Goal: Task Accomplishment & Management: Use online tool/utility

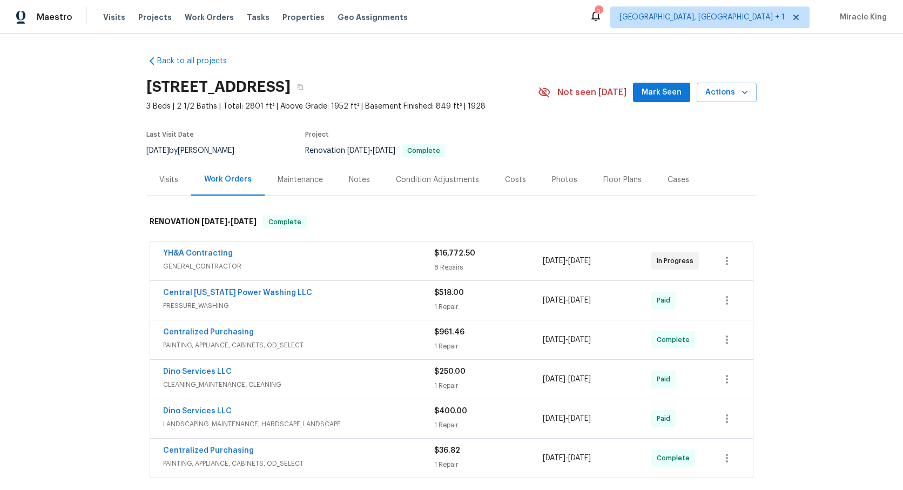
click at [171, 180] on div "Visits" at bounding box center [168, 179] width 19 height 11
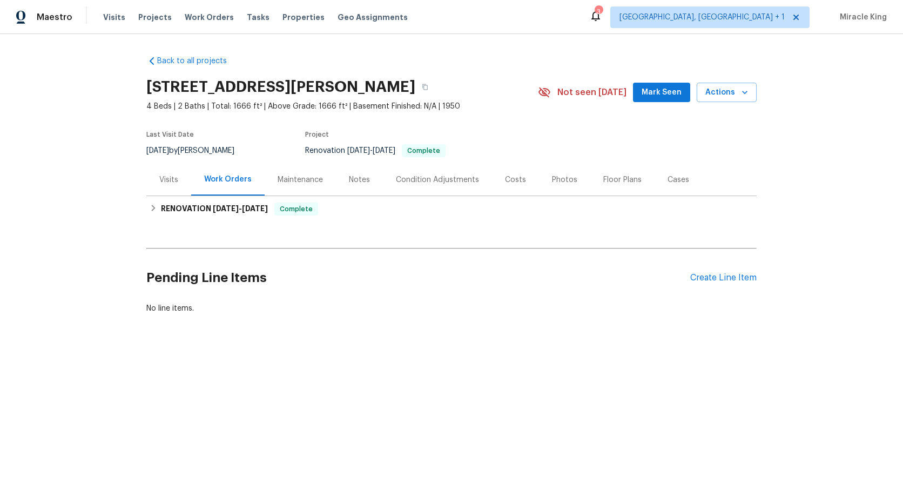
click at [177, 180] on div "Visits" at bounding box center [168, 179] width 19 height 11
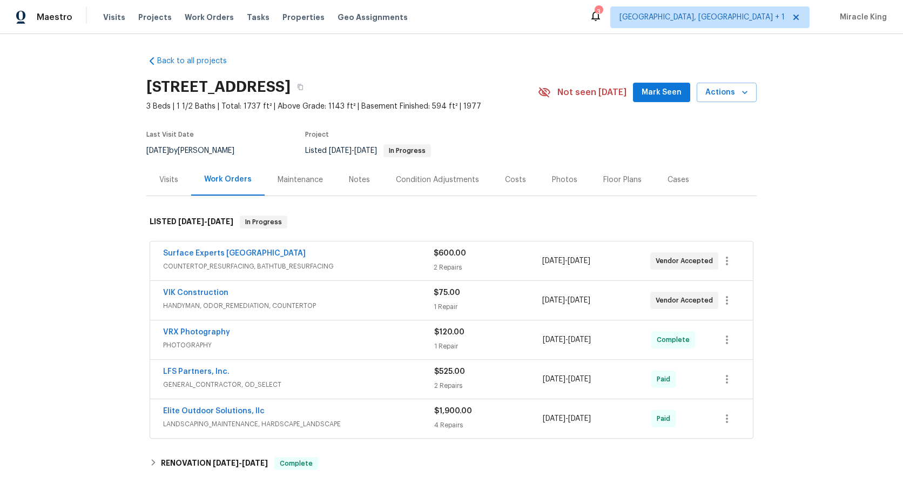
click at [172, 186] on div "Visits" at bounding box center [168, 180] width 45 height 32
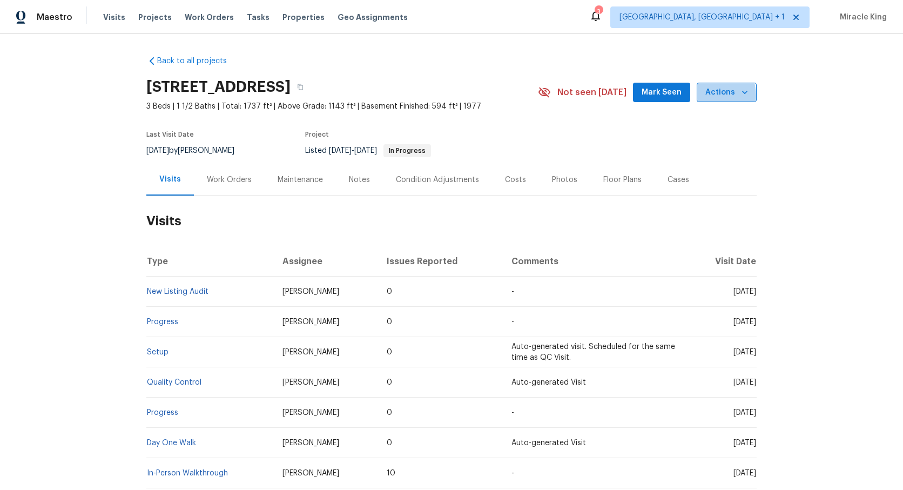
click at [709, 96] on span "Actions" at bounding box center [727, 93] width 43 height 14
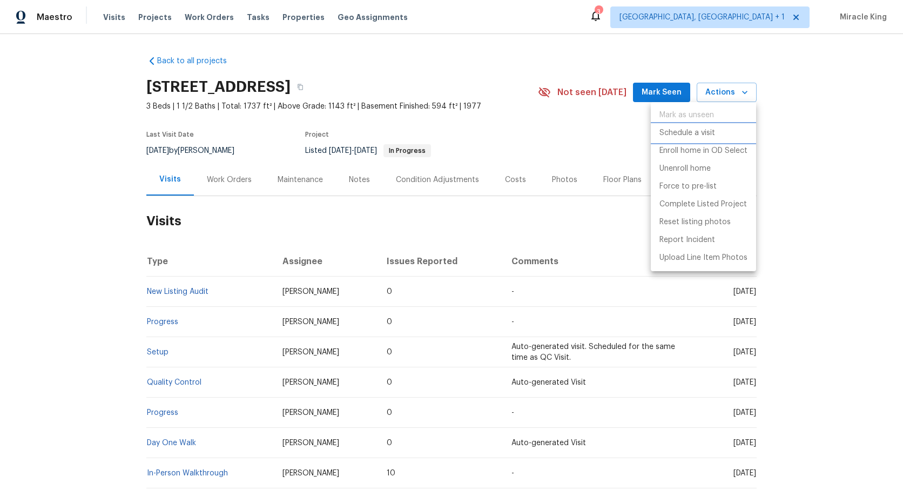
click at [679, 137] on p "Schedule a visit" at bounding box center [688, 132] width 56 height 11
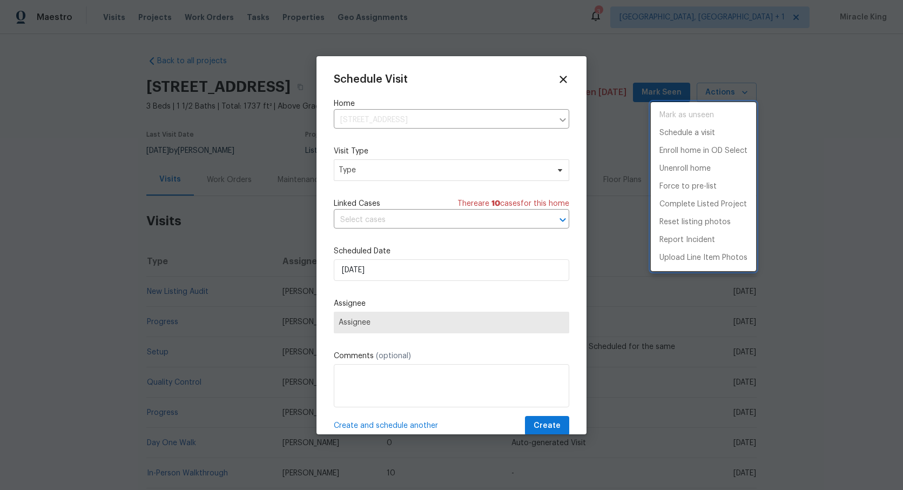
click at [385, 170] on div at bounding box center [451, 245] width 903 height 490
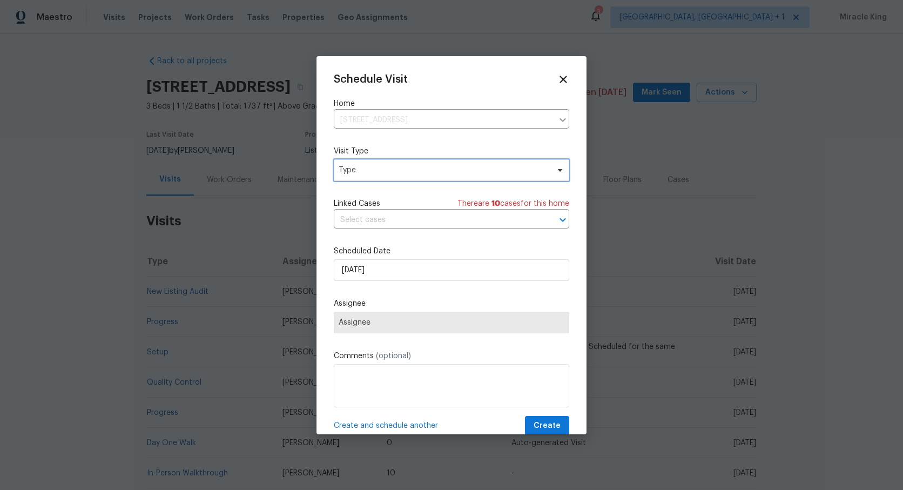
click at [383, 176] on span "Type" at bounding box center [452, 170] width 236 height 22
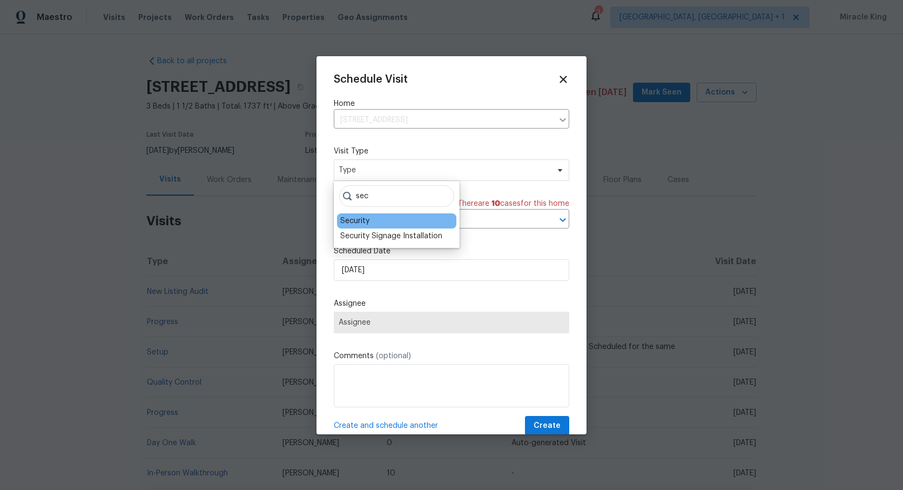
type input "sec"
click at [375, 221] on div "Security" at bounding box center [396, 220] width 119 height 15
click at [361, 219] on div "Security" at bounding box center [354, 221] width 29 height 11
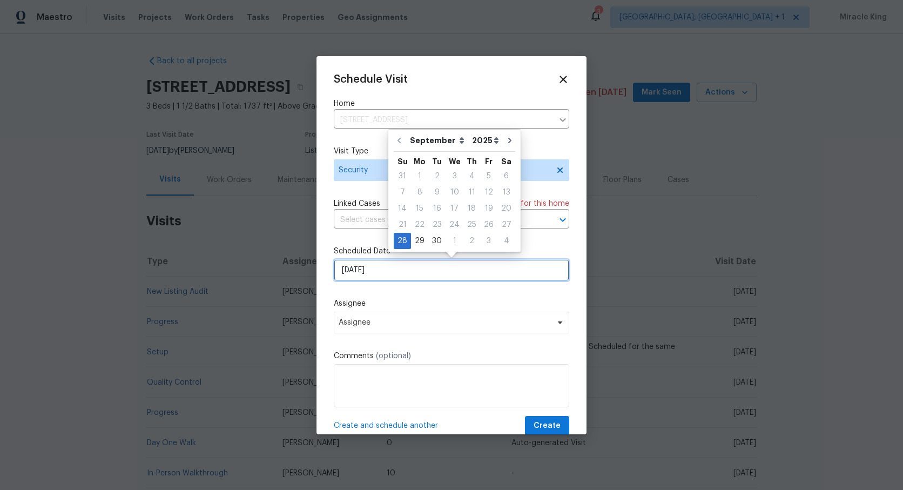
click at [386, 278] on input "9/28/2025" at bounding box center [452, 270] width 236 height 22
click at [420, 240] on div "29" at bounding box center [419, 240] width 17 height 15
type input "9/29/2025"
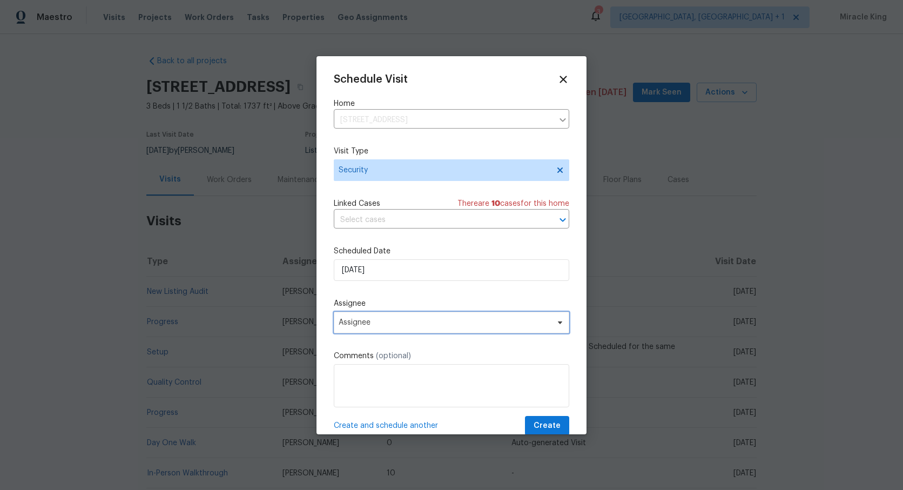
click at [396, 323] on span "Assignee" at bounding box center [445, 322] width 212 height 9
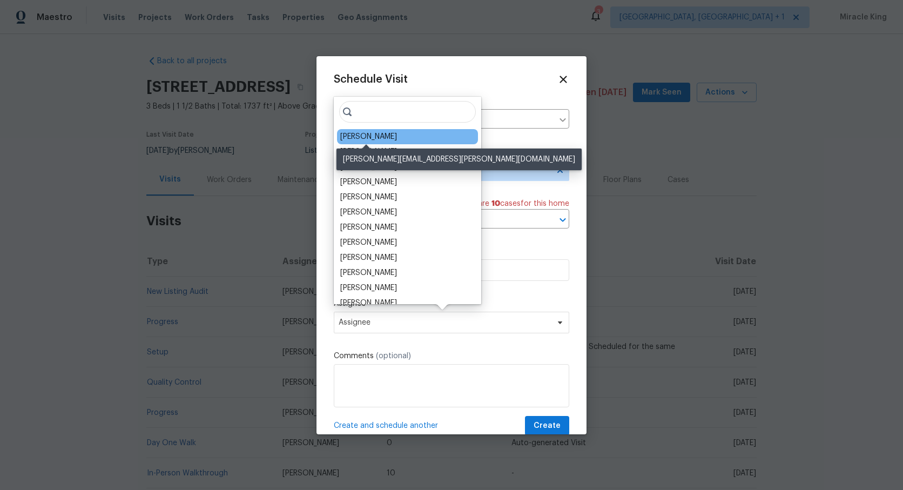
click at [392, 133] on div "William Bynum" at bounding box center [368, 136] width 57 height 11
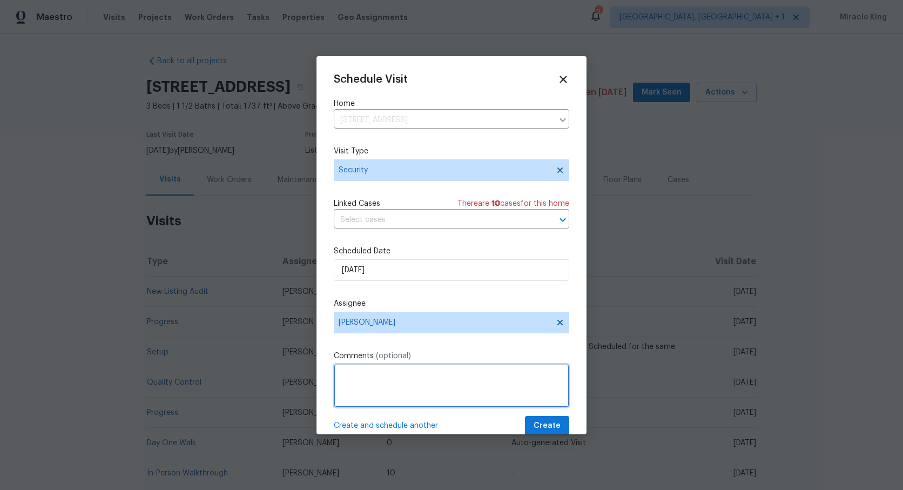
click at [398, 379] on textarea at bounding box center [452, 385] width 236 height 43
drag, startPoint x: 451, startPoint y: 376, endPoint x: 466, endPoint y: 386, distance: 18.3
click at [452, 377] on textarea "Hi please update lockbox code code 7907 has been compromised" at bounding box center [452, 385] width 236 height 43
click at [459, 393] on textarea "Hi please update lockbox code to avoid rental scam code 7907 has been compromis…" at bounding box center [452, 385] width 236 height 43
type textarea "Hi please update lockbox code to avoid rental scam code 7907 has been compromis…"
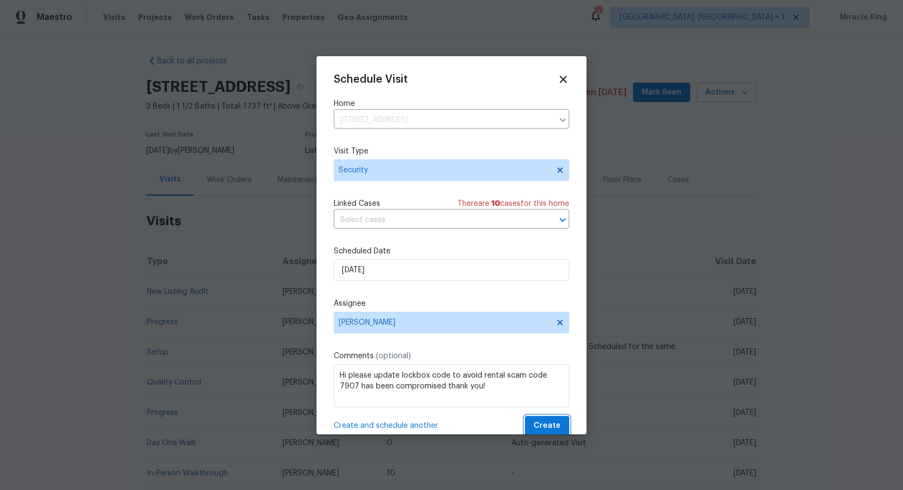
click at [543, 419] on button "Create" at bounding box center [547, 426] width 44 height 20
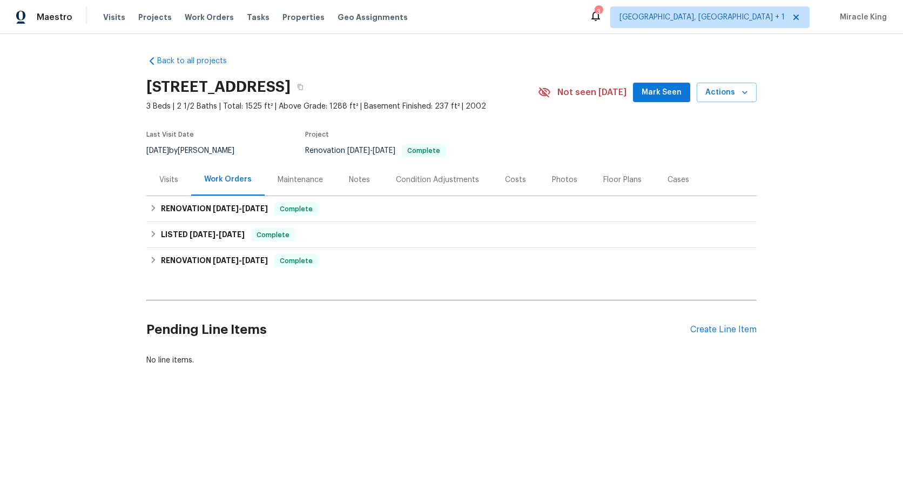
click at [164, 178] on div "Visits" at bounding box center [168, 179] width 19 height 11
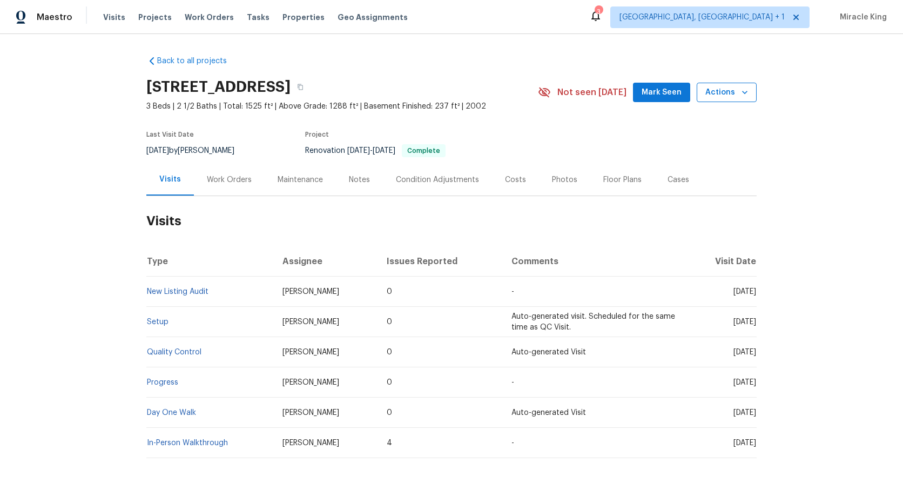
click at [723, 97] on span "Actions" at bounding box center [727, 93] width 43 height 14
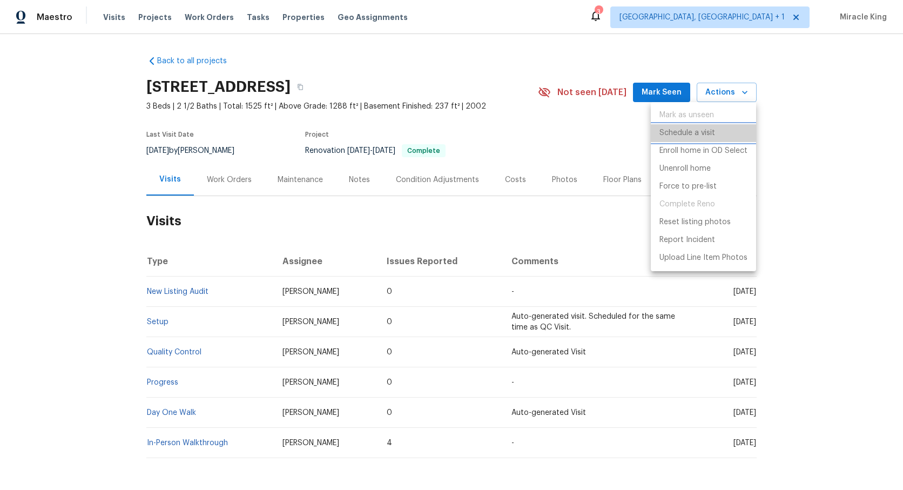
click at [680, 136] on p "Schedule a visit" at bounding box center [688, 132] width 56 height 11
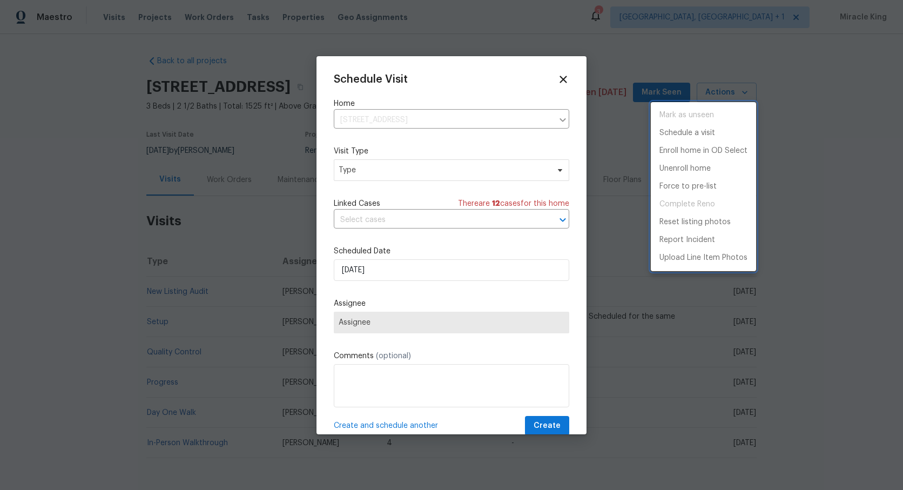
click at [369, 171] on div at bounding box center [451, 245] width 903 height 490
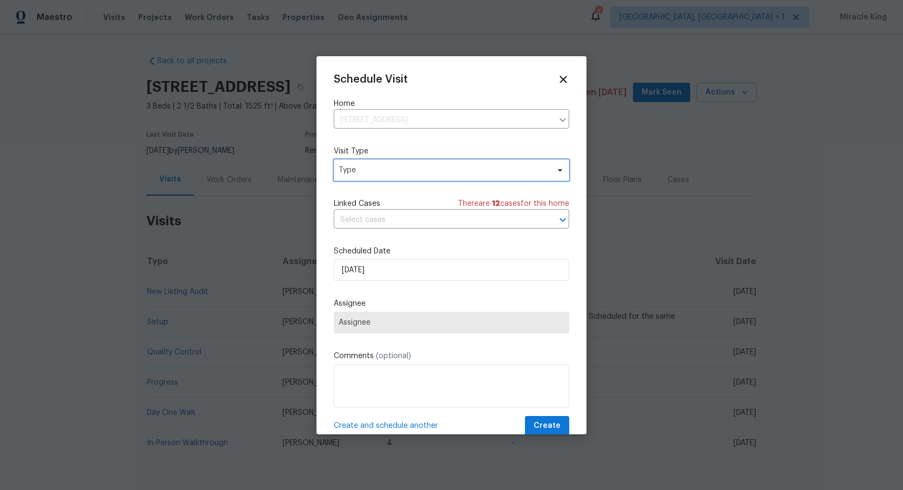
click at [360, 173] on span "Type" at bounding box center [444, 170] width 210 height 11
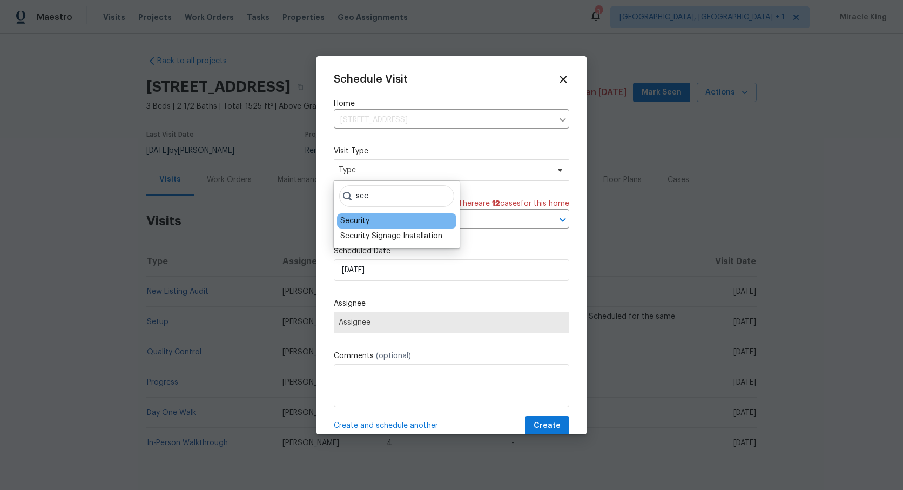
type input "sec"
click at [358, 220] on div "Security" at bounding box center [354, 221] width 29 height 11
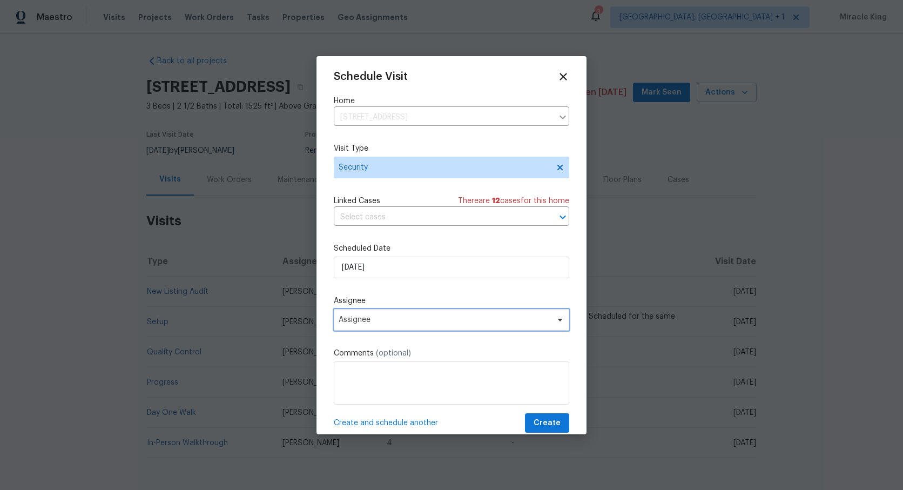
click at [366, 315] on span "Assignee" at bounding box center [452, 320] width 236 height 22
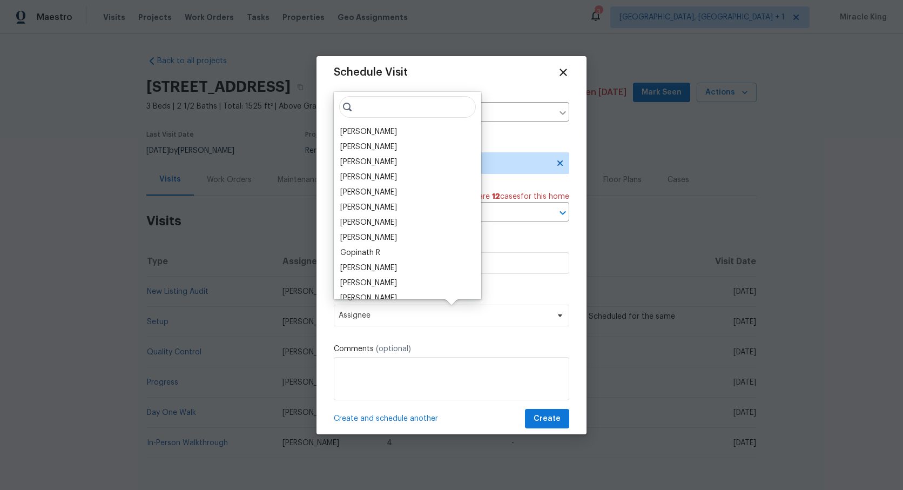
scroll to position [10, 0]
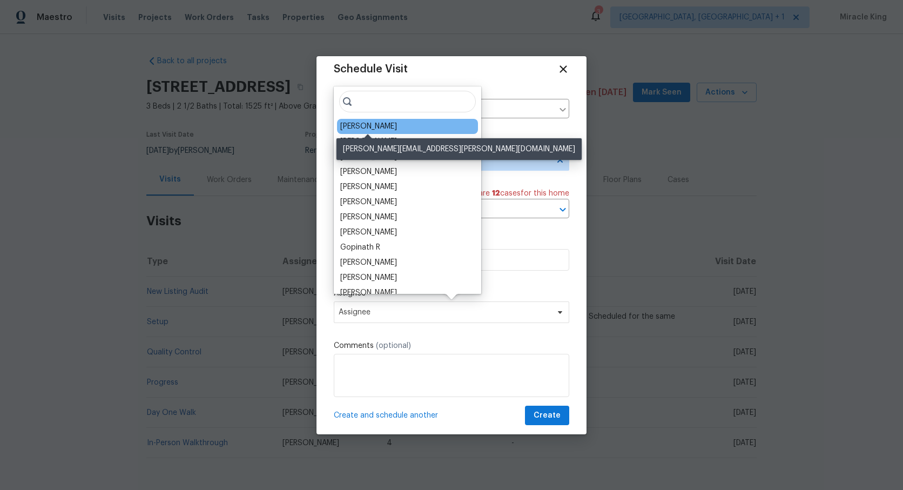
click at [371, 125] on div "Ryan Middleton" at bounding box center [368, 126] width 57 height 11
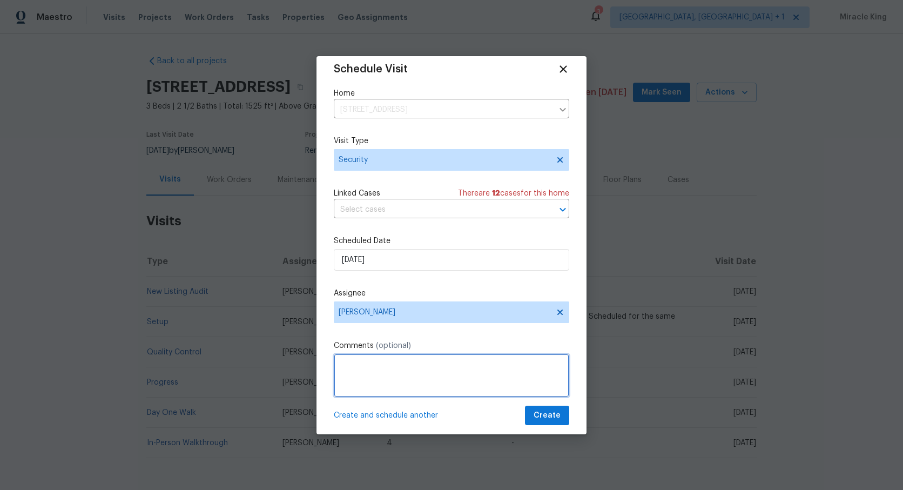
click at [389, 363] on textarea at bounding box center [452, 375] width 236 height 43
click at [450, 364] on textarea "Hi please update lock box code, 3626 has been compromised thank you!" at bounding box center [452, 375] width 236 height 43
type textarea "Hi please update lock box code to avoid rental scam, 3626 has been compromised …"
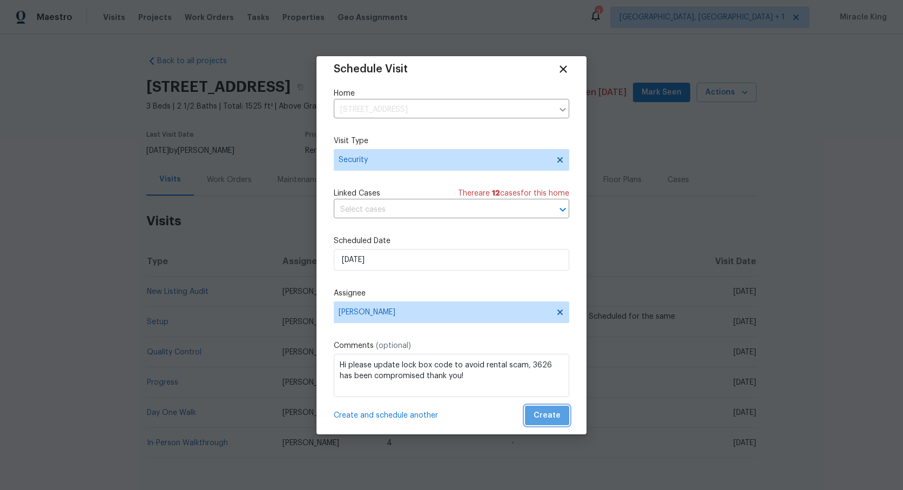
click at [553, 413] on span "Create" at bounding box center [547, 416] width 27 height 14
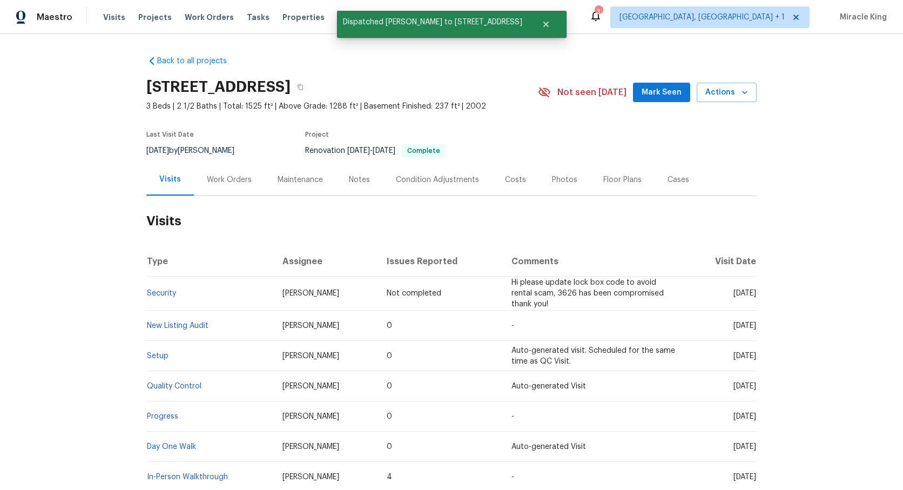
click at [291, 85] on h2 "1608 Summit Ridge Dr, Columbia, SC 29229" at bounding box center [218, 87] width 144 height 11
drag, startPoint x: 307, startPoint y: 89, endPoint x: 159, endPoint y: 84, distance: 148.6
click at [159, 84] on h2 "1608 Summit Ridge Dr, Columbia, SC 29229" at bounding box center [218, 87] width 144 height 11
drag, startPoint x: 185, startPoint y: 80, endPoint x: 193, endPoint y: 82, distance: 8.3
click at [184, 82] on h2 "1608 Summit Ridge Dr, Columbia, SC 29229" at bounding box center [218, 87] width 144 height 11
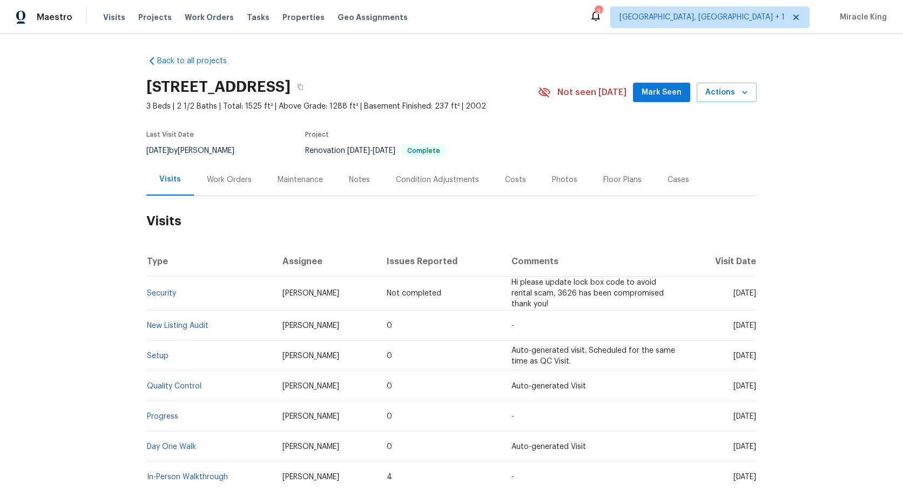
drag, startPoint x: 309, startPoint y: 88, endPoint x: 143, endPoint y: 90, distance: 166.4
click at [143, 90] on div "Back to all projects 1608 Summit Ridge Dr, Columbia, SC 29229 3 Beds | 2 1/2 Ba…" at bounding box center [451, 262] width 903 height 456
copy h2 "1608 Summit Ridge Dr"
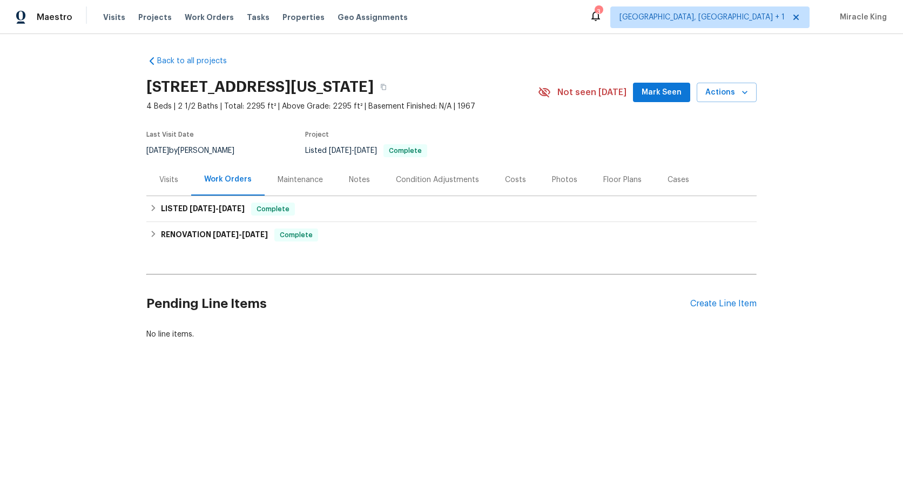
click at [169, 181] on div "Visits" at bounding box center [168, 179] width 19 height 11
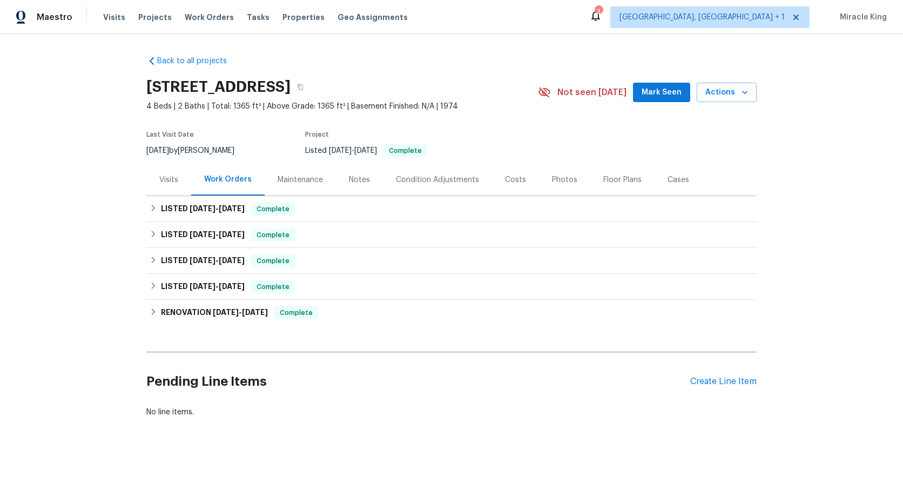
click at [169, 176] on div "Visits" at bounding box center [168, 179] width 19 height 11
